Goal: Task Accomplishment & Management: Manage account settings

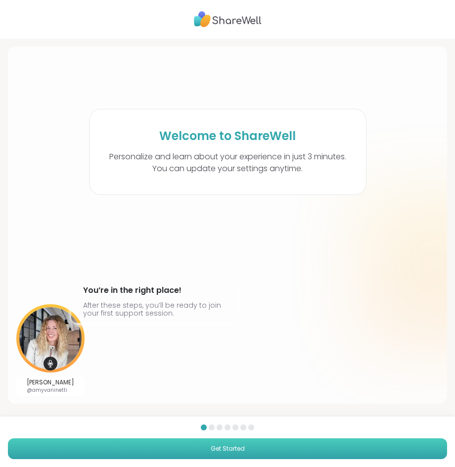
click at [260, 458] on button "Get Started" at bounding box center [227, 448] width 439 height 21
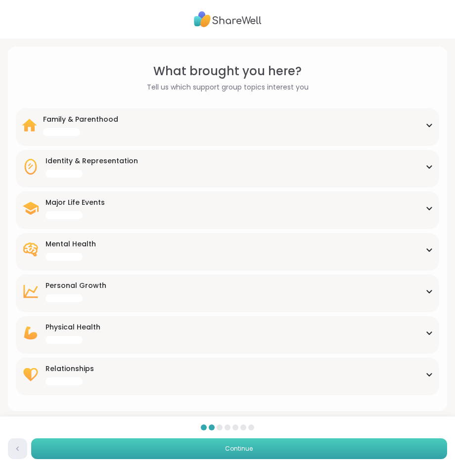
click at [260, 449] on button "Continue" at bounding box center [239, 448] width 416 height 21
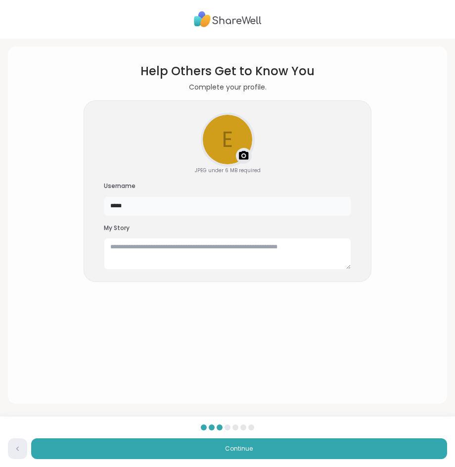
click at [154, 211] on input "*****" at bounding box center [227, 206] width 247 height 20
type input "*"
type input "****"
click at [56, 185] on section "Help Others Get to Know You Complete your profile. e Upload a profile photo JPE…" at bounding box center [228, 224] width 424 height 341
click at [162, 249] on textarea at bounding box center [227, 254] width 247 height 32
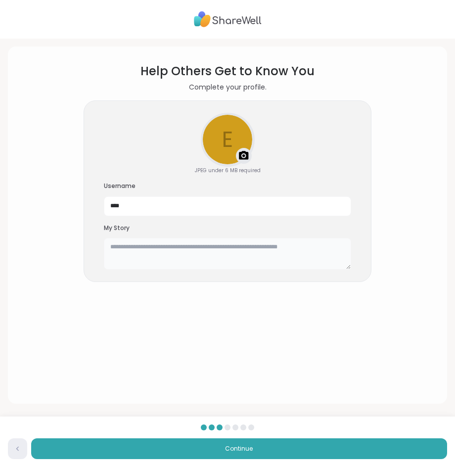
paste textarea "**********"
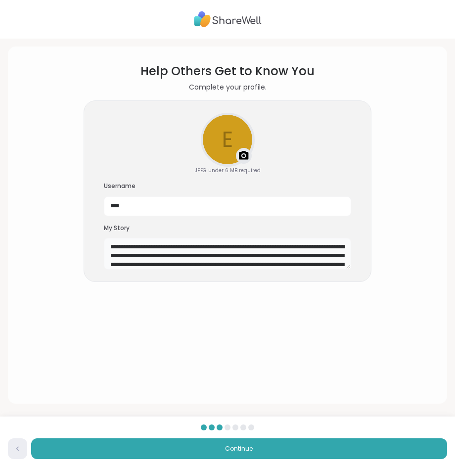
scroll to position [35, 0]
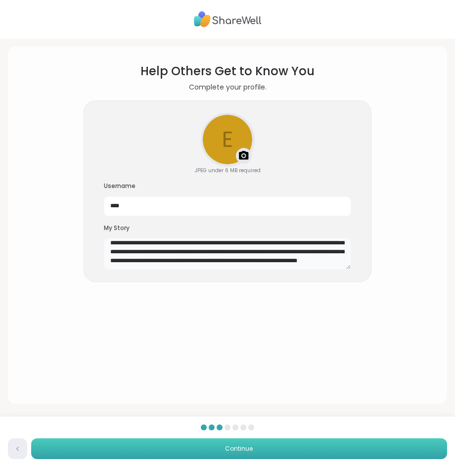
type textarea "**********"
click at [188, 440] on button "Continue" at bounding box center [239, 448] width 416 height 21
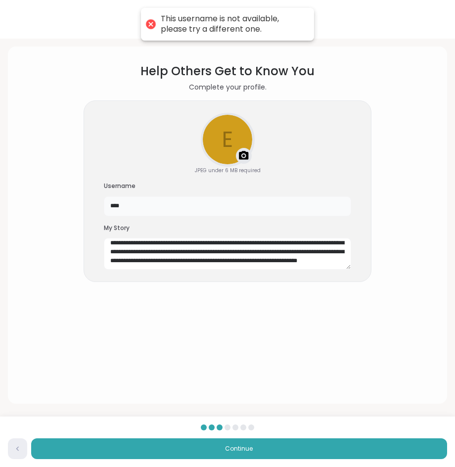
click at [135, 205] on input "****" at bounding box center [227, 206] width 247 height 20
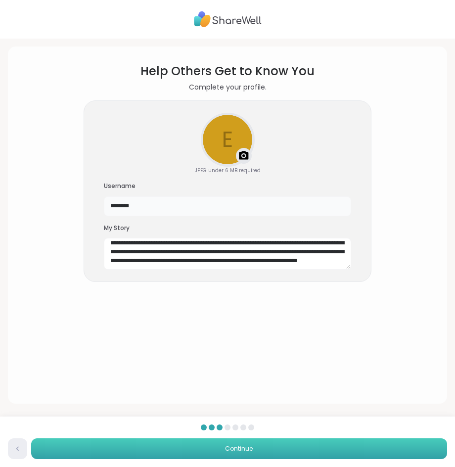
type input "********"
click at [203, 444] on button "Continue" at bounding box center [239, 448] width 416 height 21
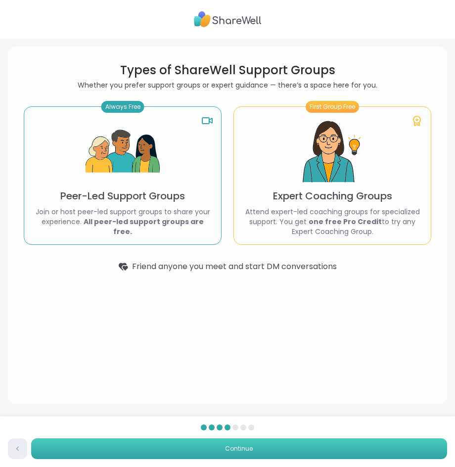
click at [203, 444] on button "Continue" at bounding box center [239, 448] width 416 height 21
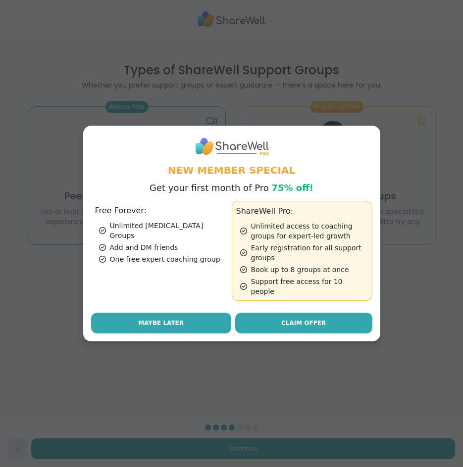
click at [159, 321] on span "Maybe Later" at bounding box center [161, 323] width 46 height 9
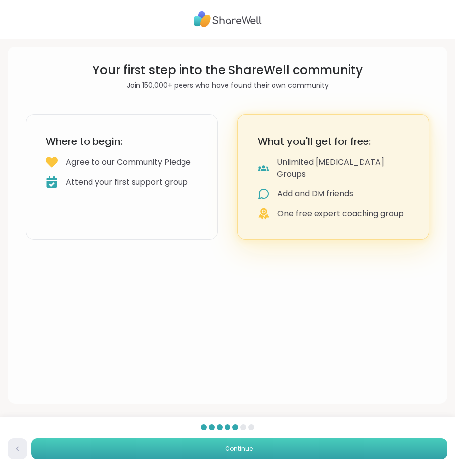
click at [212, 448] on button "Continue" at bounding box center [239, 448] width 416 height 21
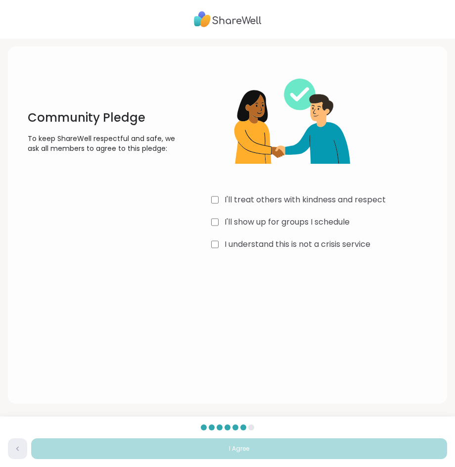
click at [262, 200] on label "I'll treat others with kindness and respect" at bounding box center [305, 200] width 161 height 12
click at [266, 231] on div "I'll treat others with kindness and respect I'll show up for groups I schedule …" at bounding box center [325, 157] width 228 height 190
click at [262, 226] on label "I'll show up for groups I schedule" at bounding box center [287, 222] width 125 height 12
click at [262, 241] on label "I understand this is not a crisis service" at bounding box center [298, 244] width 146 height 12
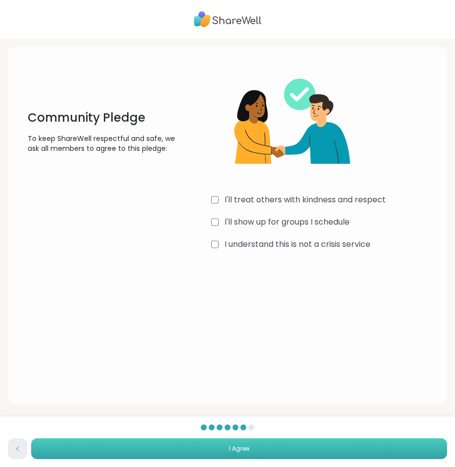
click at [251, 444] on button "I Agree" at bounding box center [239, 448] width 416 height 21
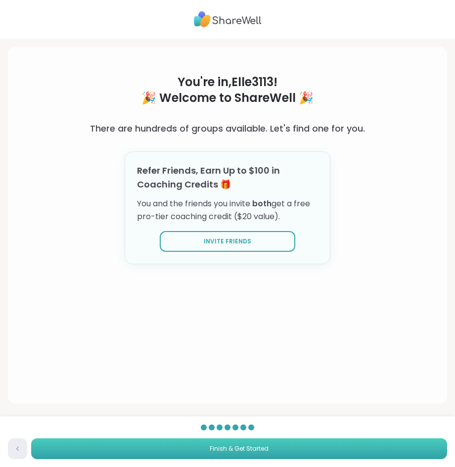
click at [221, 450] on span "Finish & Get Started" at bounding box center [239, 448] width 59 height 9
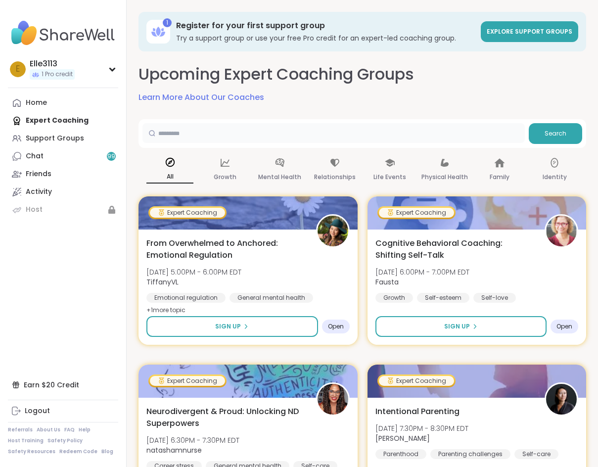
click at [176, 134] on input "text" at bounding box center [333, 133] width 382 height 20
type input "*****"
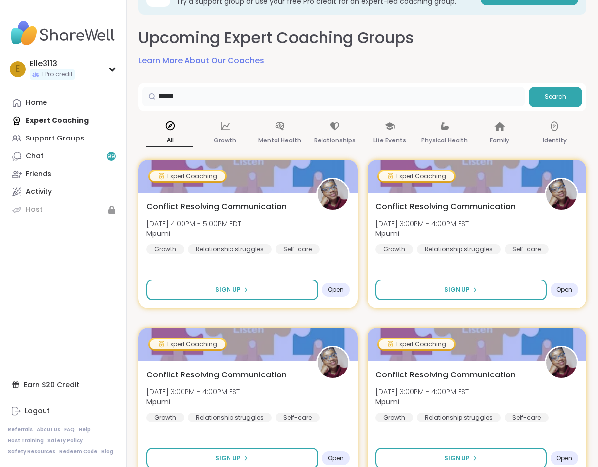
scroll to position [56, 0]
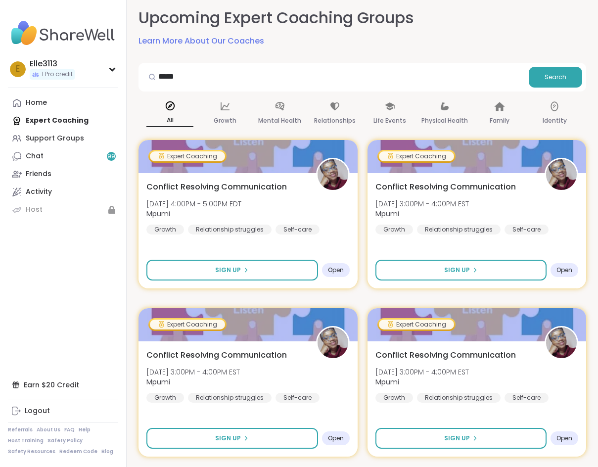
click at [226, 40] on link "Learn More About Our Coaches" at bounding box center [202, 41] width 126 height 12
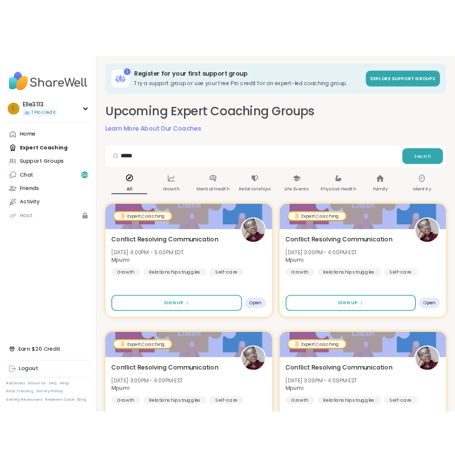
scroll to position [0, 0]
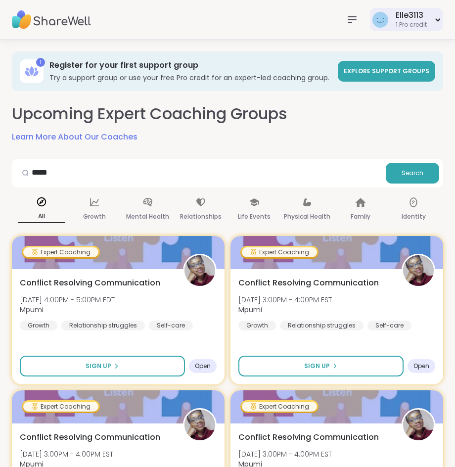
click at [432, 18] on div "Elle3113 1 Pro credit" at bounding box center [406, 19] width 73 height 23
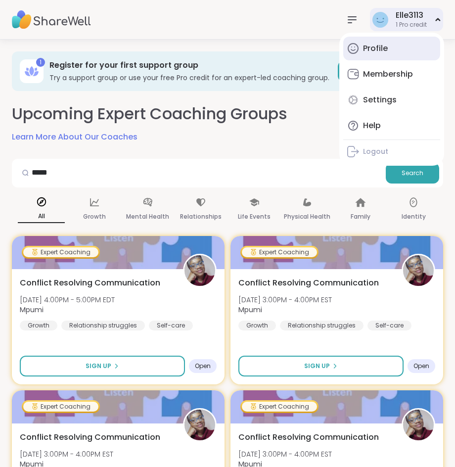
click at [390, 48] on link "Profile" at bounding box center [391, 49] width 97 height 24
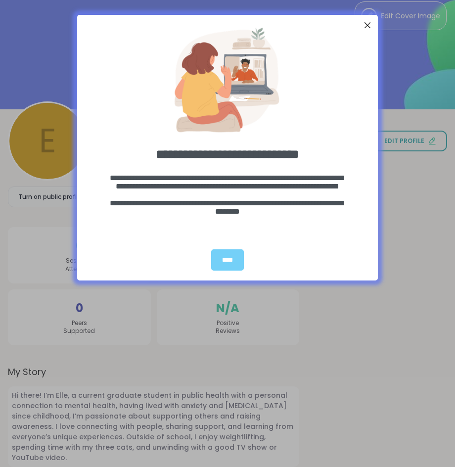
click at [368, 26] on div "Close Step" at bounding box center [367, 25] width 13 height 13
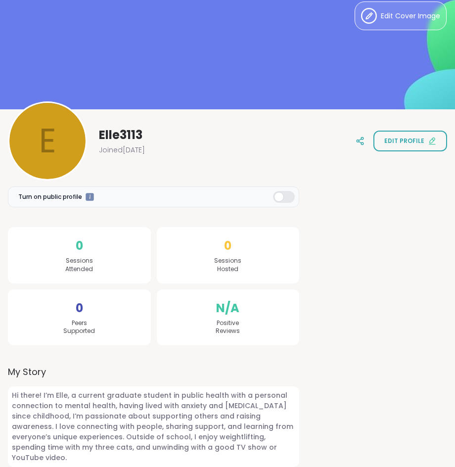
click at [419, 174] on div "E Elle3113 Joined [DATE] Edit profile" at bounding box center [227, 140] width 439 height 79
click at [415, 151] on button "Edit profile" at bounding box center [411, 141] width 74 height 21
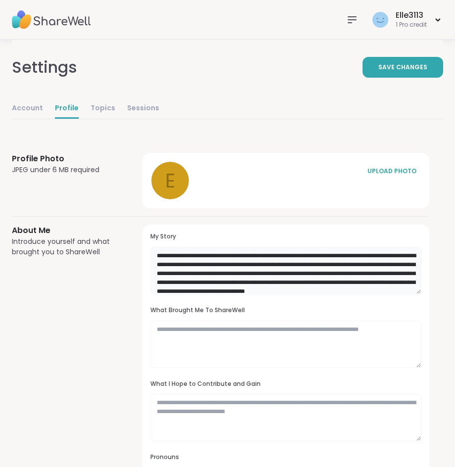
click at [399, 293] on textarea "**********" at bounding box center [285, 270] width 271 height 47
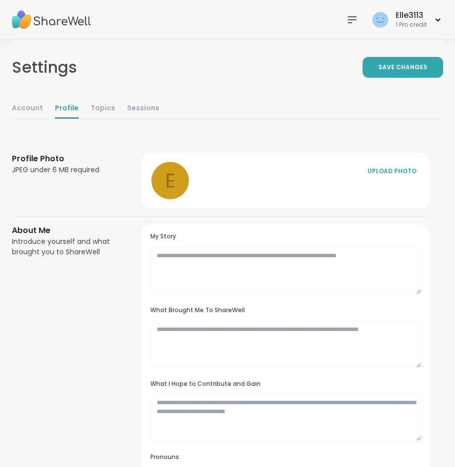
click at [402, 88] on div "Settings Save Changes" at bounding box center [227, 67] width 431 height 55
click at [407, 69] on span "Save Changes" at bounding box center [402, 67] width 49 height 9
click at [387, 15] on div "Elle3113 1 Pro credit" at bounding box center [406, 19] width 73 height 23
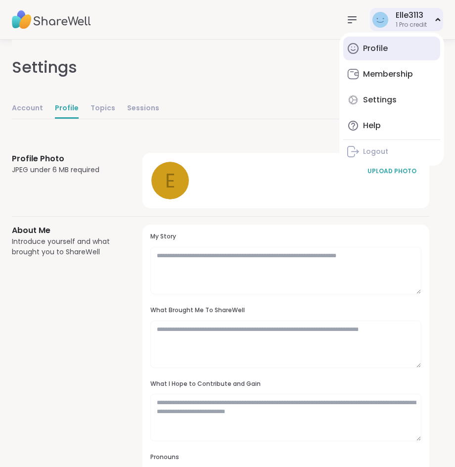
click at [371, 45] on div "Profile" at bounding box center [375, 48] width 25 height 11
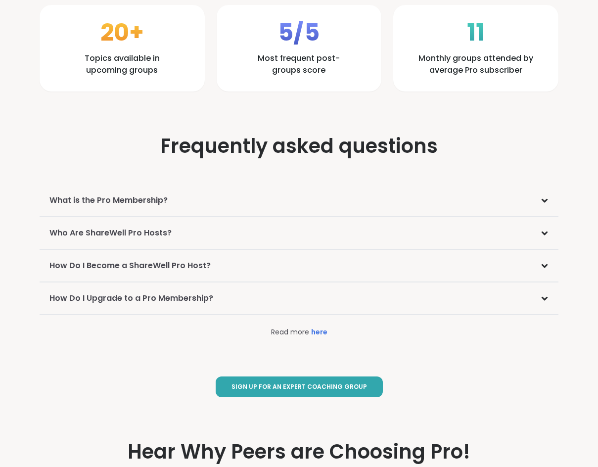
scroll to position [1385, 0]
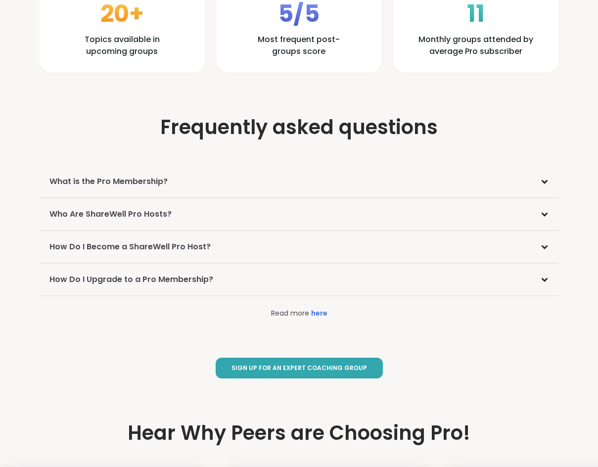
click at [165, 250] on h3 "How Do I Become a ShareWell Pro Host?" at bounding box center [129, 247] width 161 height 12
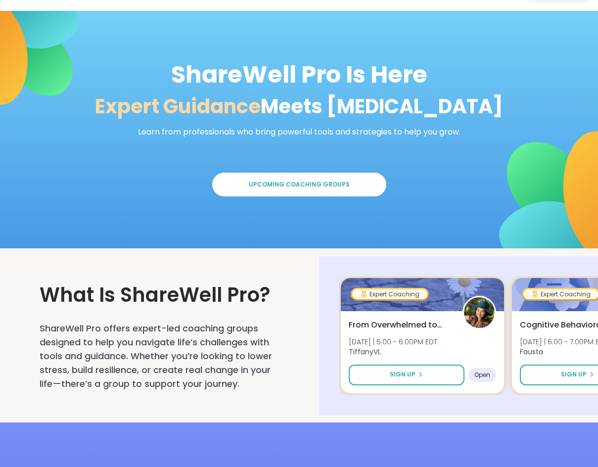
scroll to position [0, 0]
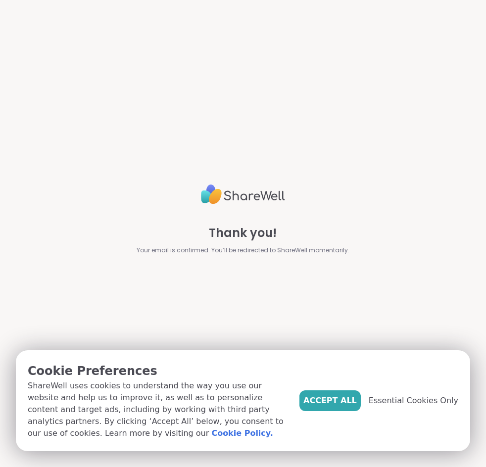
click at [340, 393] on div "Accept All Essential Cookies Only" at bounding box center [378, 400] width 159 height 77
click at [340, 397] on button "Accept All" at bounding box center [329, 400] width 61 height 21
